Goal: Find specific page/section: Find specific page/section

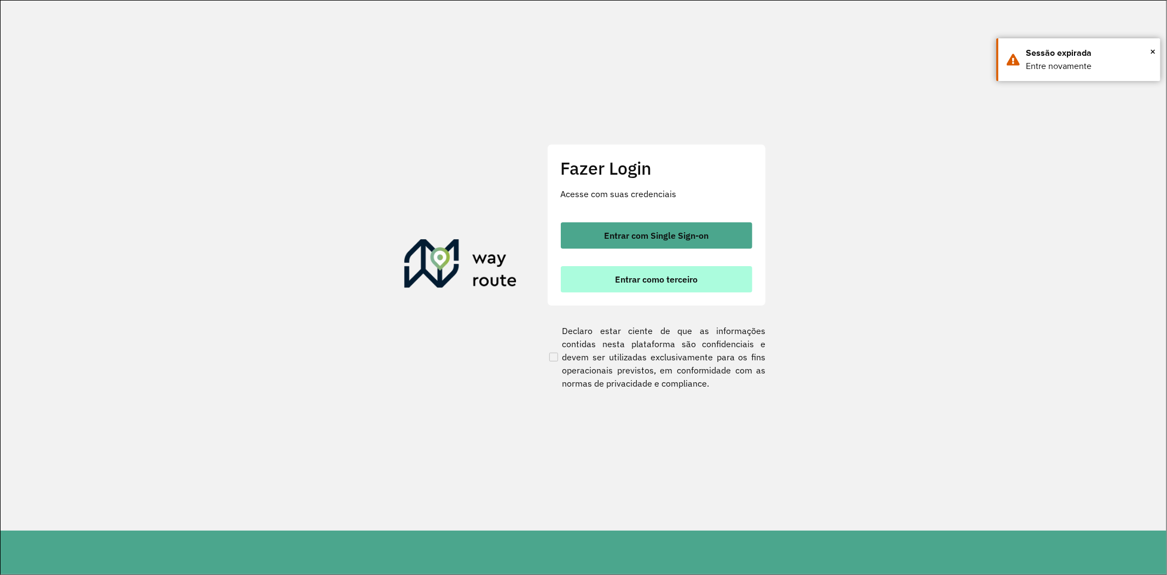
click at [647, 277] on span "Entrar como terceiro" at bounding box center [656, 279] width 83 height 9
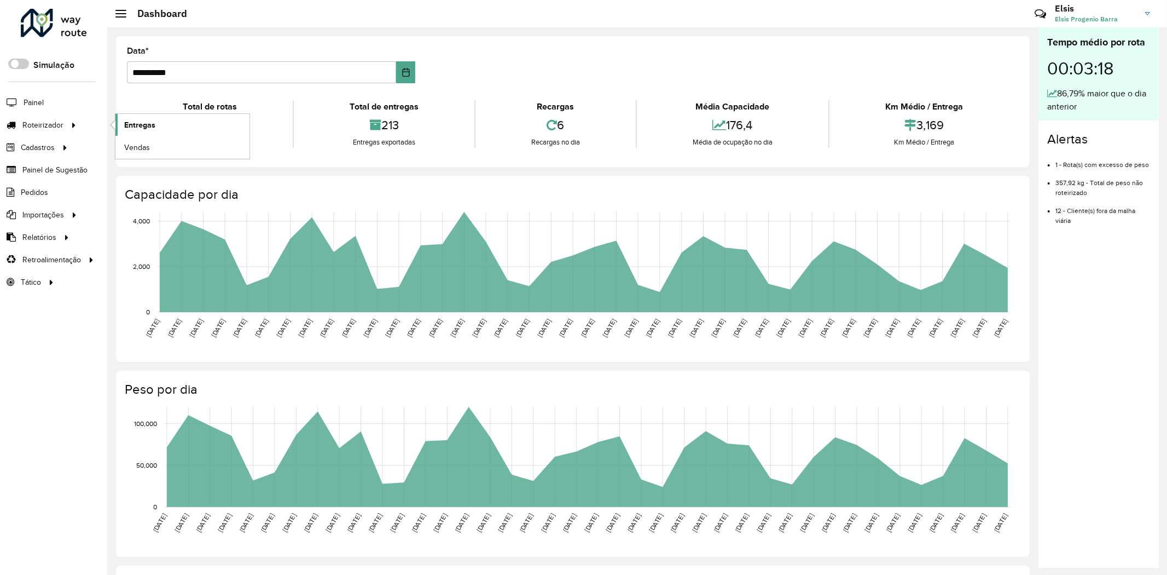
click at [145, 129] on span "Entregas" at bounding box center [139, 124] width 31 height 11
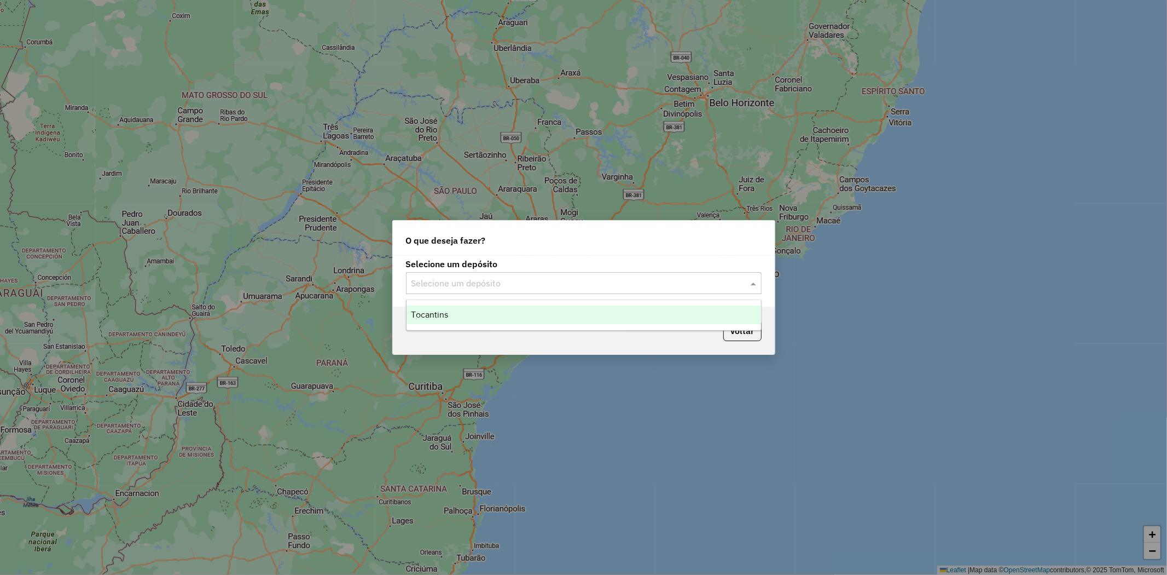
click at [753, 286] on span at bounding box center [755, 282] width 14 height 13
click at [608, 317] on div "Tocantins" at bounding box center [584, 314] width 355 height 19
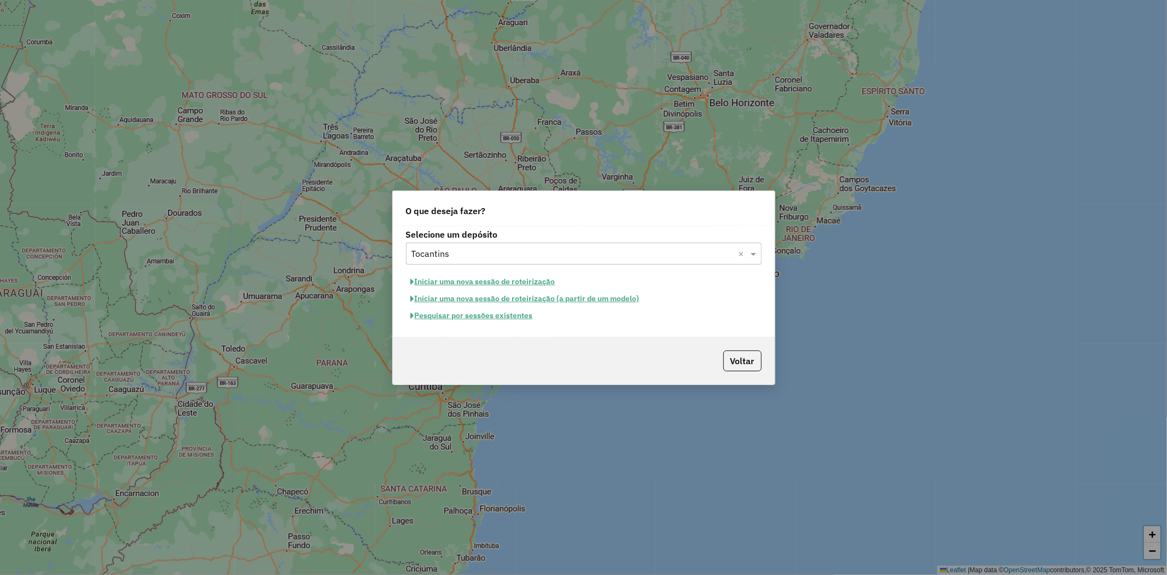
click at [746, 372] on div "Voltar" at bounding box center [584, 360] width 382 height 47
click at [741, 355] on button "Voltar" at bounding box center [742, 360] width 38 height 21
